Goal: Communication & Community: Answer question/provide support

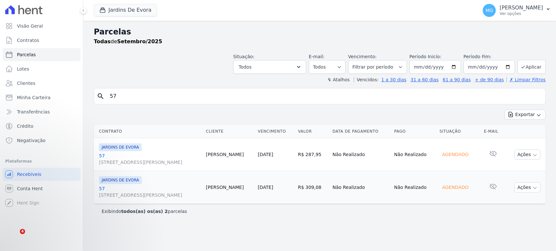
select select
click at [78, 213] on p "Adriane • Há 29min" at bounding box center [75, 216] width 84 height 6
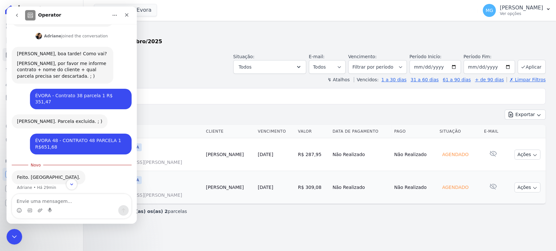
scroll to position [77, 0]
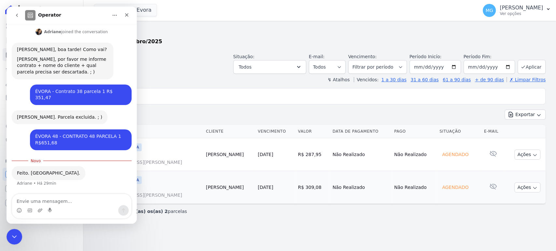
click at [222, 107] on div "search 57 Exportar Exportar PDF Exportar CSV Contrato Cliente Vencimento Valor …" at bounding box center [320, 153] width 452 height 131
click at [15, 237] on icon "Encerramento do Messenger da Intercom" at bounding box center [13, 236] width 8 height 8
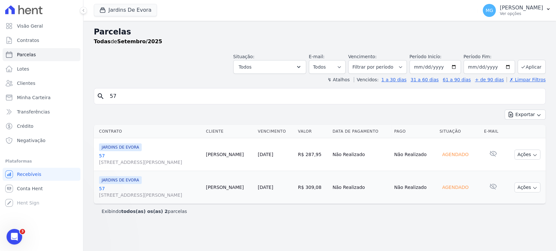
scroll to position [67, 0]
click at [15, 240] on icon "Abertura do Messenger da Intercom" at bounding box center [13, 236] width 11 height 11
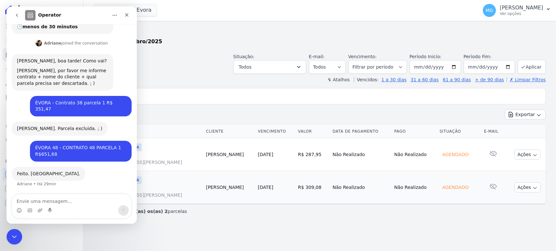
click at [59, 148] on div "ÉVORA 48 - CONTRATO 48 PARCELA 1 R$651,68" at bounding box center [80, 151] width 91 height 13
click at [60, 148] on div "ÉVORA 48 - CONTRATO 48 PARCELA 1 R$651,68" at bounding box center [80, 151] width 91 height 13
copy div "ÉVORA 48 - CONTRATO 48 PARCELA 1 R$651,68"
click at [47, 202] on textarea "Envie uma mensagem..." at bounding box center [71, 199] width 119 height 11
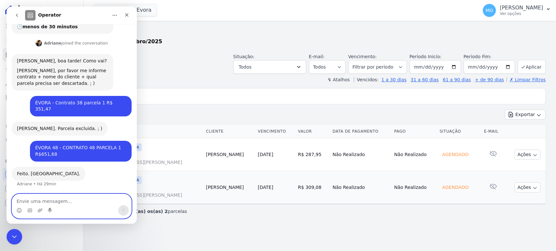
paste textarea "ÉVORA 48 - CONTRATO 48 PARCELA 1 R$651,68"
click at [34, 195] on textarea "ÉVORA 48 - CONTRATO 48 PARCELA 1 R$651,68" at bounding box center [71, 199] width 119 height 11
click at [62, 196] on textarea "ÉVORA - CONTRATO 48 PARCELA 1 R$651,68" at bounding box center [71, 199] width 119 height 11
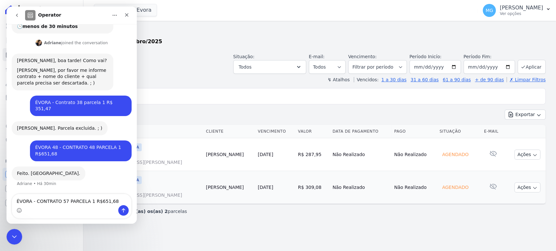
drag, startPoint x: 355, startPoint y: 153, endPoint x: 370, endPoint y: 151, distance: 14.7
click at [330, 151] on td "R$ 287,95" at bounding box center [312, 154] width 35 height 33
copy td "R$ 287,95"
drag, startPoint x: 173, startPoint y: 147, endPoint x: 155, endPoint y: 148, distance: 18.0
click at [155, 148] on div "JARDINS DE EVORA" at bounding box center [150, 148] width 102 height 8
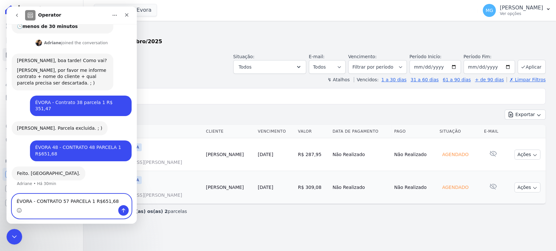
drag, startPoint x: 109, startPoint y: 195, endPoint x: 89, endPoint y: 193, distance: 19.6
click at [89, 194] on textarea "ÉVORA - CONTRATO 57 PARCELA 1 R$651,68" at bounding box center [71, 199] width 119 height 11
type textarea "ÉVORA - CONTRATO 57 PARCELA 1 R$ 287,95"
click at [148, 160] on span "R SANTO ANTONIO DE ITABERAVA, S/N, LOTE 26 QUADRA108, VILA CARMOSINA" at bounding box center [150, 162] width 102 height 7
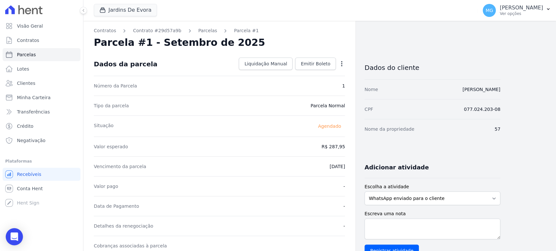
click at [17, 232] on div "Open Intercom Messenger" at bounding box center [14, 237] width 17 height 17
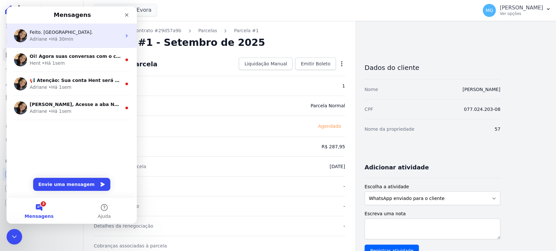
click at [77, 37] on div "Adriane • Há 30min" at bounding box center [76, 39] width 92 height 7
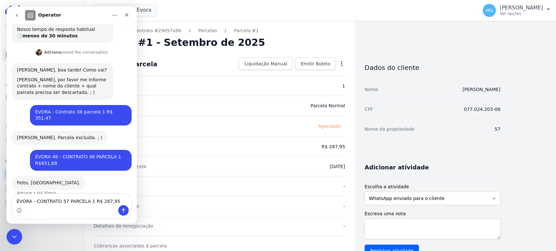
scroll to position [73, 0]
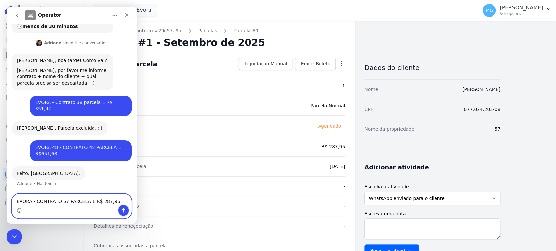
click at [121, 210] on icon "Enviar uma mensagem" at bounding box center [123, 210] width 5 height 5
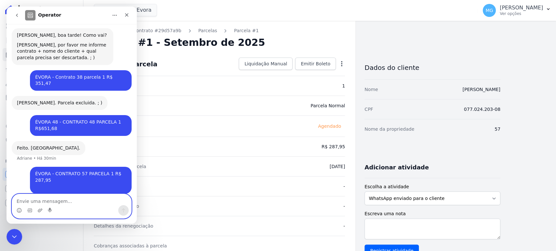
scroll to position [99, 0]
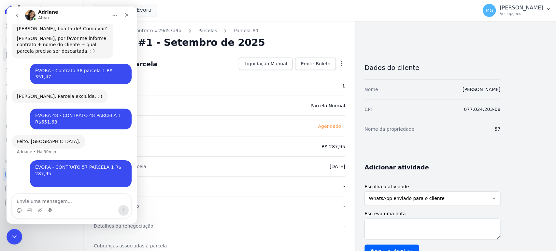
drag, startPoint x: 165, startPoint y: 65, endPoint x: 138, endPoint y: 44, distance: 34.3
click at [165, 65] on div "Dados da parcela Liquidação Manual Liquidação Manual Data de Pagamento 2025-09-…" at bounding box center [219, 63] width 251 height 23
click at [18, 237] on div "Encerramento do Messenger da Intercom" at bounding box center [14, 236] width 16 height 16
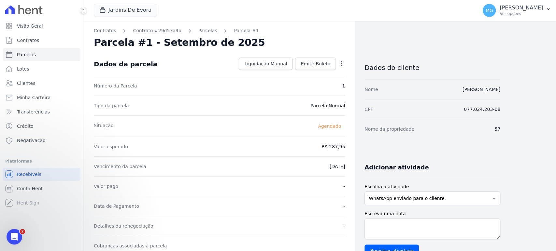
drag, startPoint x: 187, startPoint y: 72, endPoint x: 182, endPoint y: 76, distance: 5.8
select select
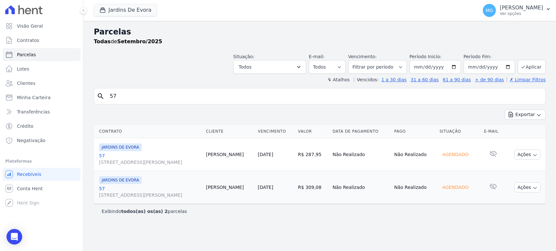
click at [135, 98] on input "57" at bounding box center [324, 96] width 437 height 13
type input "62"
select select
drag, startPoint x: 103, startPoint y: 155, endPoint x: 103, endPoint y: 159, distance: 3.6
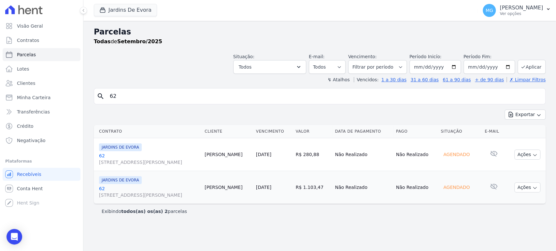
click at [244, 114] on div "Exportar Exportar PDF Exportar CSV" at bounding box center [320, 117] width 452 height 15
drag, startPoint x: 348, startPoint y: 151, endPoint x: 376, endPoint y: 150, distance: 27.7
click at [376, 150] on tr "JARDINS DE EVORA 62 R SANTO ANTONIO DE ITABERAVA, S/N, LOTE 26 QUADRA108, VILA …" at bounding box center [320, 154] width 452 height 33
copy tr "R$ 280,88"
click at [105, 158] on link "62 R SANTO ANTONIO DE ITABERAVA, S/N, LOTE 26 QUADRA108, VILA CARMOSINA" at bounding box center [149, 159] width 100 height 13
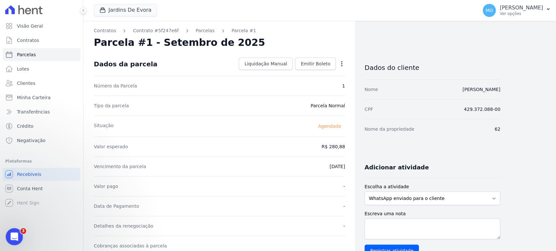
click at [18, 235] on icon "Abertura do Messenger da Intercom" at bounding box center [13, 236] width 11 height 11
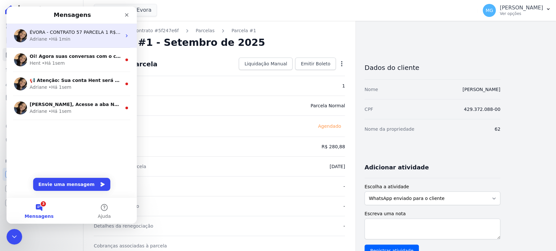
click at [86, 38] on div "Adriane • Há 1min" at bounding box center [76, 39] width 92 height 7
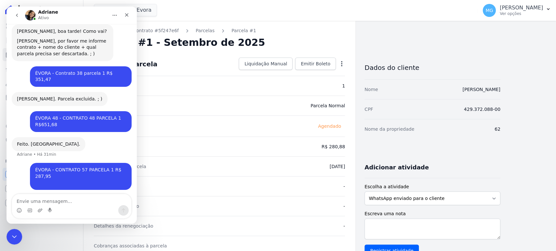
scroll to position [99, 0]
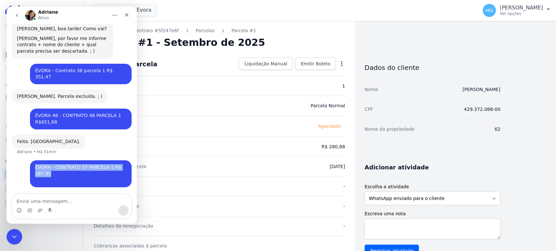
drag, startPoint x: 46, startPoint y: 174, endPoint x: 27, endPoint y: 167, distance: 20.5
click at [30, 167] on div "ÉVORA - CONTRATO 57 PARCELA 1 R$ 287,95 ​ Matheus • Há 1min" at bounding box center [81, 174] width 102 height 27
copy div "ÉVORA - CONTRATO 57 PARCELA 1 R$ 287,95"
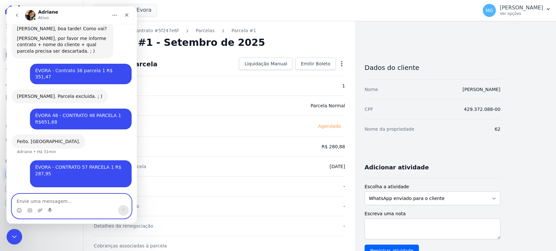
click at [39, 200] on textarea "Envie uma mensagem..." at bounding box center [71, 199] width 119 height 11
paste textarea "ÉVORA - CONTRATO 57 PARCELA 1 R$ 287,95"
click at [63, 201] on textarea "ÉVORA - CONTRATO 57 PARCELA 1 R$ 287,95" at bounding box center [71, 199] width 119 height 11
click at [99, 203] on textarea "ÉVORA - CONTRATO 62 PARCELA 1 R$ 287,95" at bounding box center [71, 199] width 119 height 11
click at [106, 202] on textarea "ÉVORA - CONTRATO 62 PARCELA 1 R$ 280,95" at bounding box center [71, 199] width 119 height 11
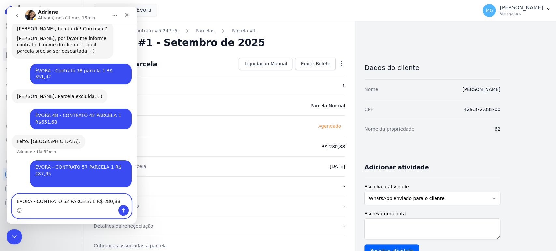
click at [70, 202] on textarea "ÉVORA - CONTRATO 62 PARCELA 1 R$ 280,88" at bounding box center [71, 199] width 119 height 11
type textarea "ÉVORA - CONTRATO 62 PARCELA 1 R$ 280,88"
click at [251, 14] on div "Jardins De Evora CONSTRUTORA MINERVA LTDA JARDINS DE EVORA JARDINS DE MAFRA Apl…" at bounding box center [284, 10] width 381 height 21
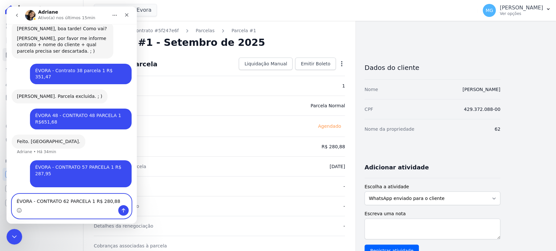
click at [55, 203] on textarea "ÉVORA - CONTRATO 62 PARCELA 1 R$ 280,88" at bounding box center [71, 199] width 119 height 11
click at [290, 36] on div "Contratos Contrato #5f247e6f Parcelas Parcela #1 Parcela #1 - Setembro de 2025 …" at bounding box center [219, 230] width 272 height 419
click at [62, 203] on textarea "ÉVORA - CONTRATO 62 PARCELA 1 R$ 280,88" at bounding box center [71, 199] width 119 height 11
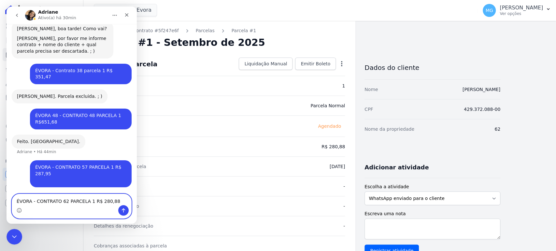
click at [62, 203] on textarea "ÉVORA - CONTRATO 62 PARCELA 1 R$ 280,88" at bounding box center [71, 199] width 119 height 11
type textarea "oi"
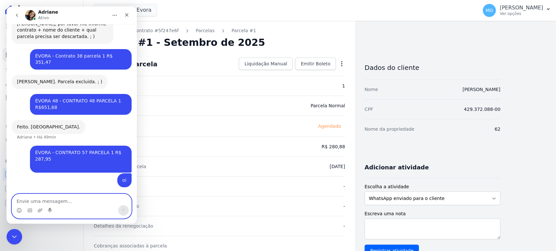
click at [84, 201] on textarea "Envie uma mensagem..." at bounding box center [71, 199] width 119 height 11
type textarea "oi"
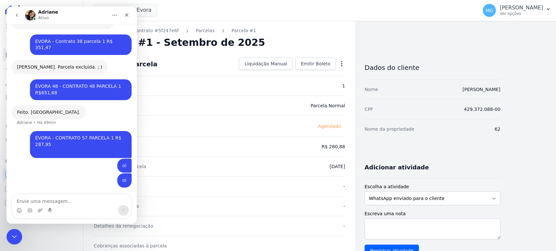
click at [18, 10] on button "go back" at bounding box center [17, 15] width 12 height 12
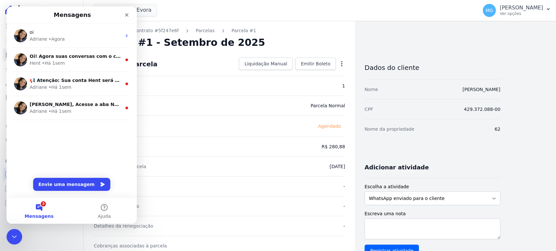
scroll to position [0, 0]
click at [86, 184] on button "Envie uma mensagem" at bounding box center [71, 184] width 77 height 13
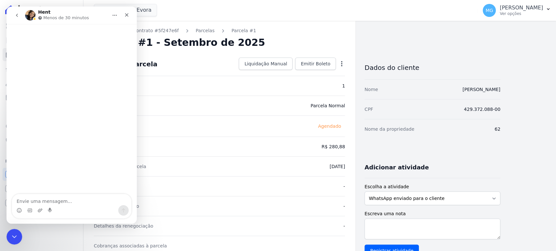
click at [17, 15] on icon "go back" at bounding box center [16, 15] width 5 height 5
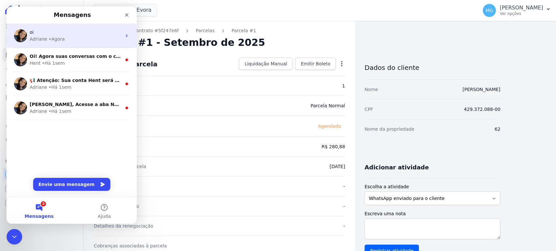
click at [60, 40] on div "• Agora" at bounding box center [57, 39] width 16 height 7
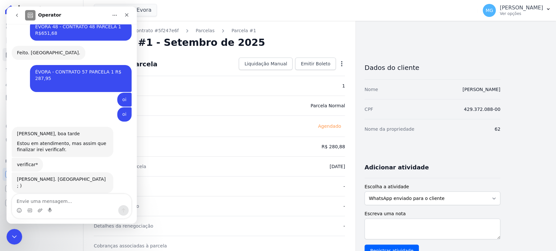
scroll to position [193, 0]
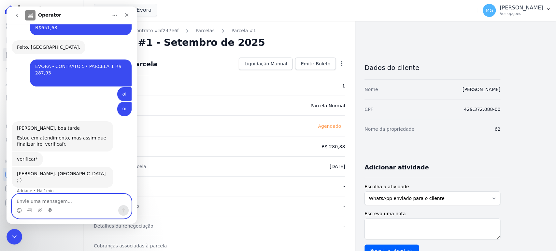
click at [55, 204] on textarea "Envie uma mensagem..." at bounding box center [71, 199] width 119 height 11
paste textarea "ÉVORA - CONTRATO 62 PARCELA 1 R$ 280,88"
type textarea "ÉVORA - CONTRATO 62 PARCELA 1 R$ 280,88"
click at [124, 212] on icon "Enviar uma mensagem" at bounding box center [123, 210] width 5 height 5
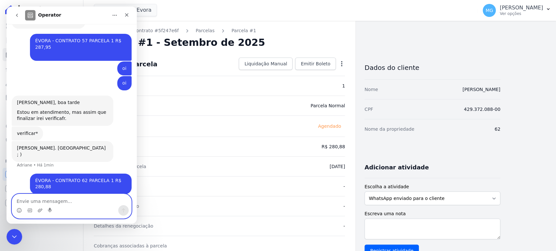
click at [58, 200] on textarea "Envie uma mensagem..." at bounding box center [71, 199] width 119 height 11
paste textarea "ÉVORA - CONTRATO 75 PARCELA 1 R$ 268,36"
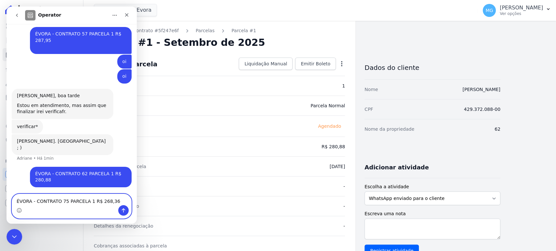
type textarea "ÉVORA - CONTRATO 75 PARCELA 1 R$ 268,36"
click at [115, 151] on div "Prontinho Matheus. Parcela descartada. ; ) Adriane • Há 1min" at bounding box center [72, 150] width 120 height 32
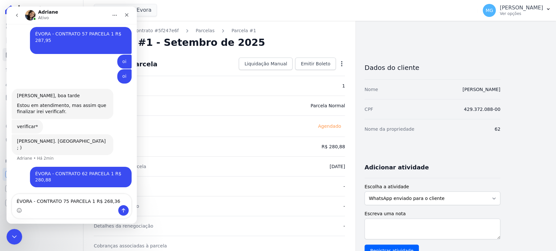
click at [200, 66] on div "Dados da parcela Liquidação Manual Liquidação Manual Data de Pagamento 2025-09-…" at bounding box center [219, 63] width 251 height 23
click at [9, 234] on div "Encerramento do Messenger da Intercom" at bounding box center [14, 236] width 16 height 16
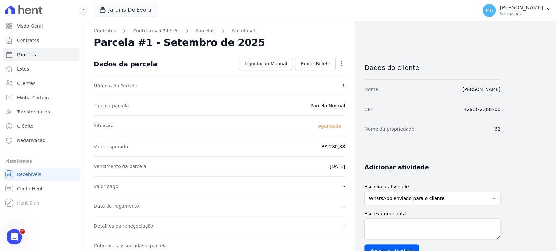
select select
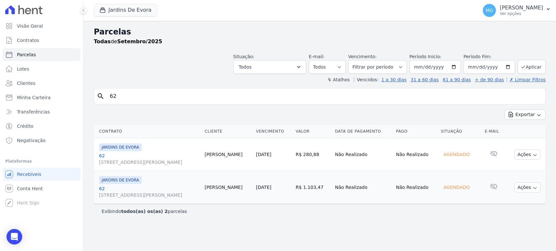
click at [145, 96] on input "62" at bounding box center [324, 96] width 437 height 13
click at [144, 97] on input "62" at bounding box center [324, 96] width 437 height 13
type input "25"
select select
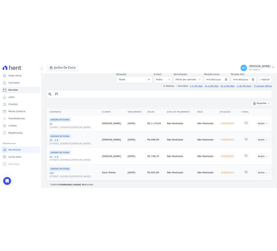
scroll to position [38, 0]
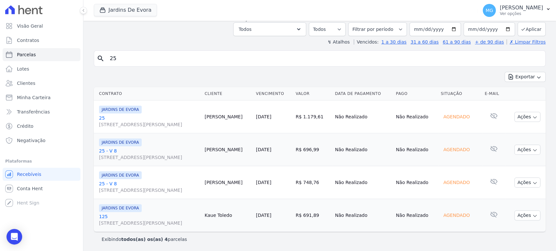
drag, startPoint x: 199, startPoint y: 12, endPoint x: 203, endPoint y: 12, distance: 3.9
click at [199, 12] on div "Jardins De Evora CONSTRUTORA MINERVA LTDA JARDINS DE EVORA JARDINS DE MAFRA Apl…" at bounding box center [284, 10] width 381 height 21
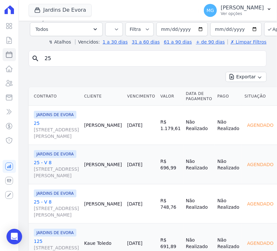
click at [86, 64] on div "search 25" at bounding box center [148, 58] width 238 height 16
click at [86, 62] on input "25" at bounding box center [152, 58] width 223 height 13
type input "35"
select select
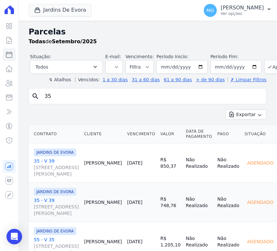
click at [62, 99] on input "35" at bounding box center [152, 96] width 223 height 13
type input "55"
select select
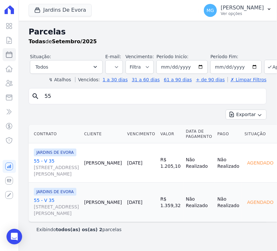
click at [99, 97] on input "55" at bounding box center [152, 96] width 223 height 13
type input "79"
select select
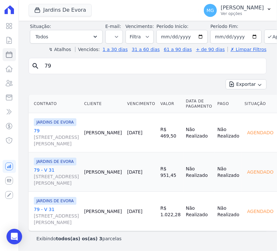
scroll to position [169, 0]
click at [13, 236] on icon "Open Intercom Messenger" at bounding box center [13, 237] width 7 height 8
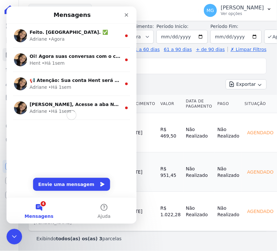
scroll to position [0, 0]
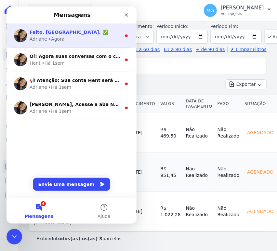
click at [50, 40] on div "• Agora" at bounding box center [56, 38] width 16 height 7
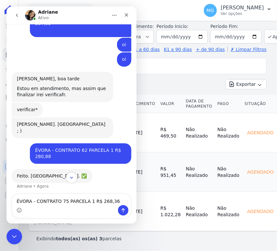
scroll to position [245, 0]
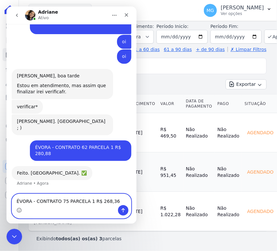
click at [75, 194] on textarea "ÉVORA - CONTRATO 75 PARCELA 1 R$ 268,36" at bounding box center [71, 199] width 119 height 11
click at [112, 197] on textarea "ÉVORA - CONTRATO 75 PARCELA 1 R$ 268,36" at bounding box center [71, 199] width 119 height 11
drag, startPoint x: 108, startPoint y: 195, endPoint x: -1, endPoint y: 190, distance: 109.2
click html "Adriane Ativo PRECISO EXCLUIR PARCELAS Matheus • Há 2h Você receberá respostas …"
paste textarea "Envie uma mensagem..."
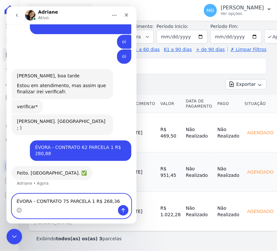
scroll to position [252, 0]
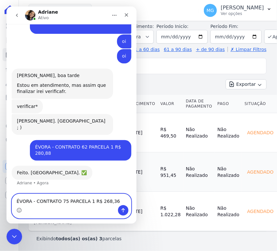
type textarea "ÉVORA - CONTRATO 75 PARCELA 1 R$ 268,36"
click at [120, 208] on icon "Enviar uma mensagem" at bounding box center [122, 210] width 5 height 5
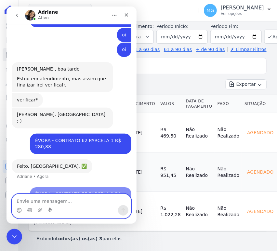
scroll to position [265, 0]
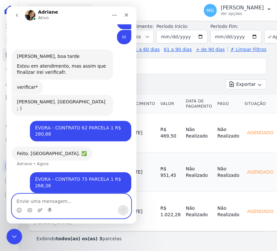
click at [43, 201] on textarea "Envie uma mensagem..." at bounding box center [71, 199] width 119 height 11
paste textarea "ÉVORA - CONTRATO 25 v 8 PARCELA 1 R$ 696,99"
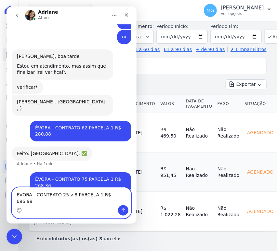
scroll to position [289, 0]
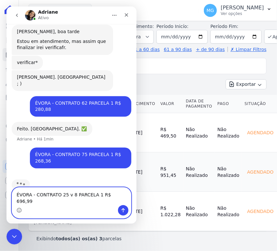
type textarea "ÉVORA - CONTRATO 25 v 8 PARCELA 1 R$ 696,99"
click at [49, 201] on textarea "ÉVORA - CONTRATO 25 v 8 PARCELA 1 R$ 696,99" at bounding box center [71, 197] width 119 height 18
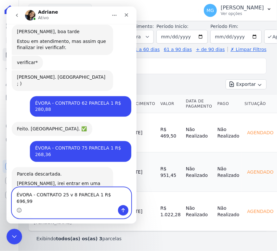
scroll to position [319, 0]
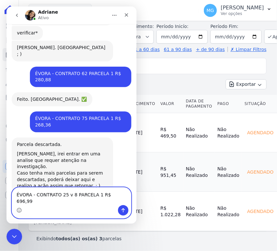
click at [53, 199] on textarea "ÉVORA - CONTRATO 25 v 8 PARCELA 1 R$ 696,99" at bounding box center [71, 197] width 119 height 18
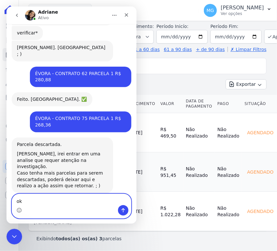
type textarea "ok"
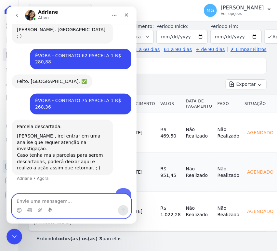
scroll to position [339, 0]
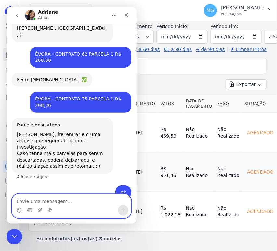
click at [77, 199] on textarea "Envie uma mensagem..." at bounding box center [71, 199] width 119 height 11
paste textarea "ÉVORA - CONTRATO 25 v 8 PARCELA 1 R$ 696,99"
type textarea "ÉVORA - CONTRATO 25 v 8 PARCELA 1 R$ 696,99"
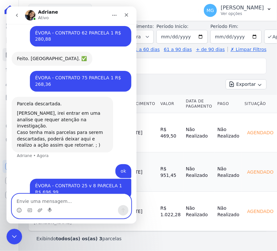
click at [59, 195] on textarea "Envie uma mensagem..." at bounding box center [71, 199] width 119 height 11
paste textarea "ÉVORA - CONTRATO 35 v 39 PARCELA 1 R$ 748,76"
type textarea "ÉVORA - CONTRATO 35 v 39 PARCELA 1 R$ 748,76"
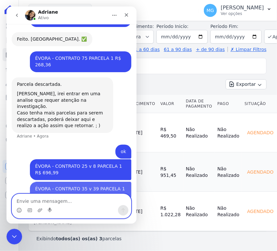
scroll to position [381, 0]
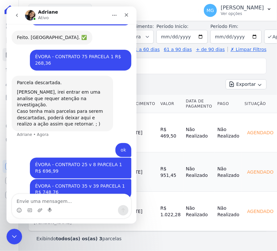
drag, startPoint x: 86, startPoint y: 192, endPoint x: 72, endPoint y: 198, distance: 14.9
click at [85, 192] on div "ÉVORA - CONTRATO 35 v 39 PARCELA 1 R$ 748,76 Matheus • Agora" at bounding box center [71, 193] width 120 height 28
click at [71, 200] on textarea "Envie uma mensagem..." at bounding box center [71, 199] width 119 height 11
paste textarea "ÉVORA - CONTRATO 55 v 35 PARCELA 1 R$ 1205,10"
type textarea "ÉVORA - CONTRATO 55 v 35 PARCELA 1 R$ 1205,10"
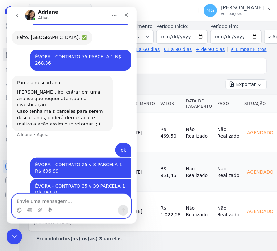
scroll to position [402, 0]
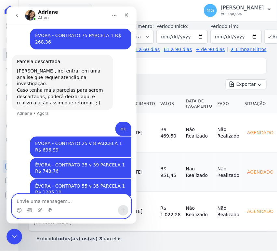
click at [56, 200] on textarea "Envie uma mensagem..." at bounding box center [71, 199] width 119 height 11
paste textarea "ÉVORA - CONTRATO 79 v 31 PARCELA 1 R$ 951,45"
type textarea "ÉVORA - CONTRATO 79 v 31 PARCELA 1 R$ 951,45"
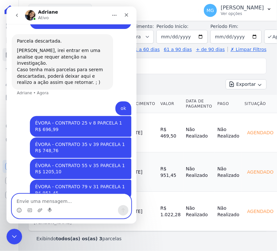
scroll to position [424, 0]
